Goal: Task Accomplishment & Management: Manage account settings

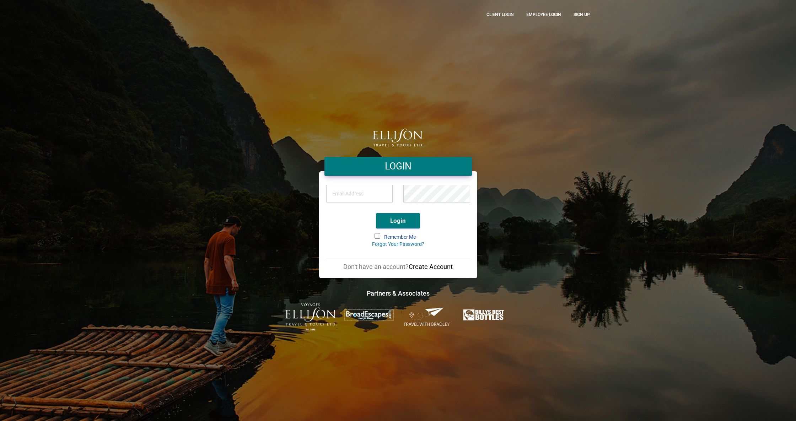
type input "[PERSON_NAME][EMAIL_ADDRESS][DOMAIN_NAME]"
click at [375, 236] on span at bounding box center [378, 236] width 6 height 6
click at [375, 234] on input "Remember Me" at bounding box center [375, 234] width 0 height 0
click at [341, 199] on div "[PERSON_NAME][EMAIL_ADDRESS][DOMAIN_NAME]" at bounding box center [398, 195] width 155 height 25
click at [394, 220] on button "Login" at bounding box center [398, 220] width 44 height 15
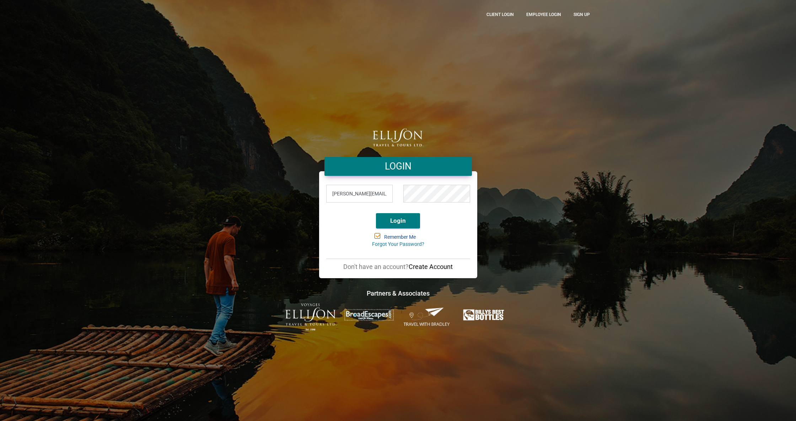
click at [454, 165] on h4 "LOGIN" at bounding box center [398, 166] width 137 height 13
click at [345, 193] on div "[PERSON_NAME][EMAIL_ADDRESS][DOMAIN_NAME]" at bounding box center [398, 195] width 155 height 25
click at [398, 217] on button "Login" at bounding box center [398, 220] width 44 height 15
